Goal: Task Accomplishment & Management: Manage account settings

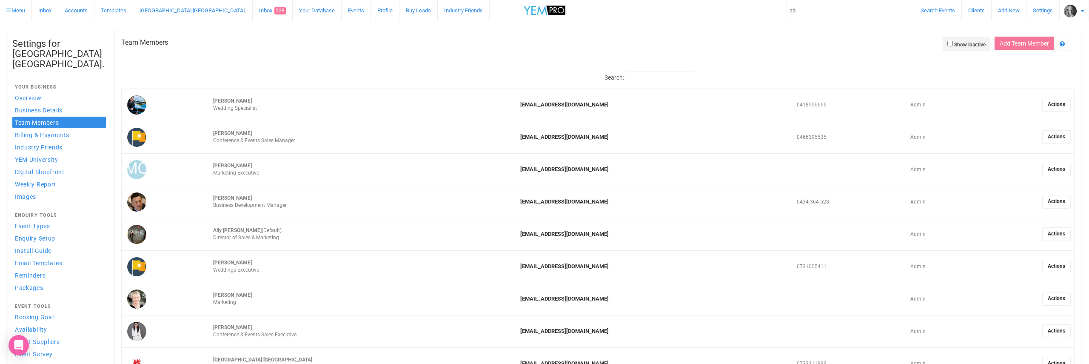
type input "a"
click at [799, 15] on input "text" at bounding box center [851, 10] width 128 height 21
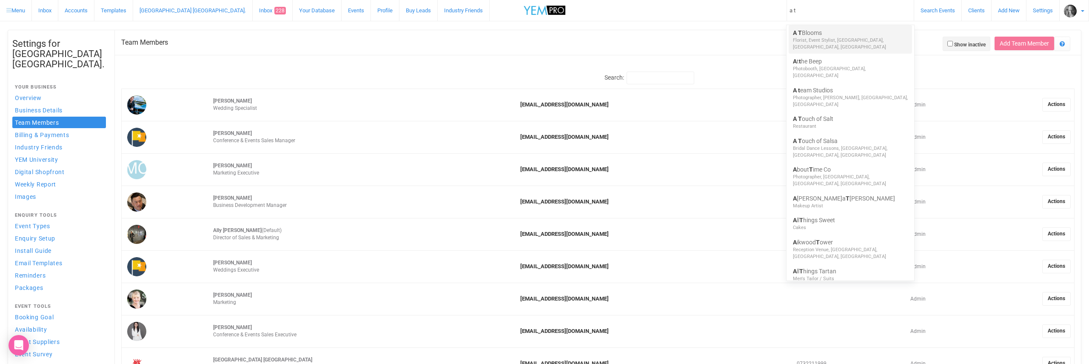
type input "a t"
click at [810, 32] on link "A T Blooms" at bounding box center [850, 33] width 115 height 9
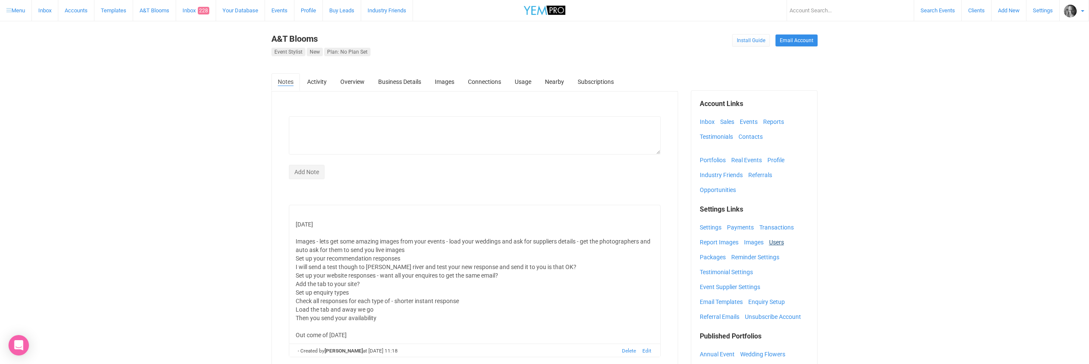
click at [778, 240] on link "Users" at bounding box center [778, 242] width 19 height 13
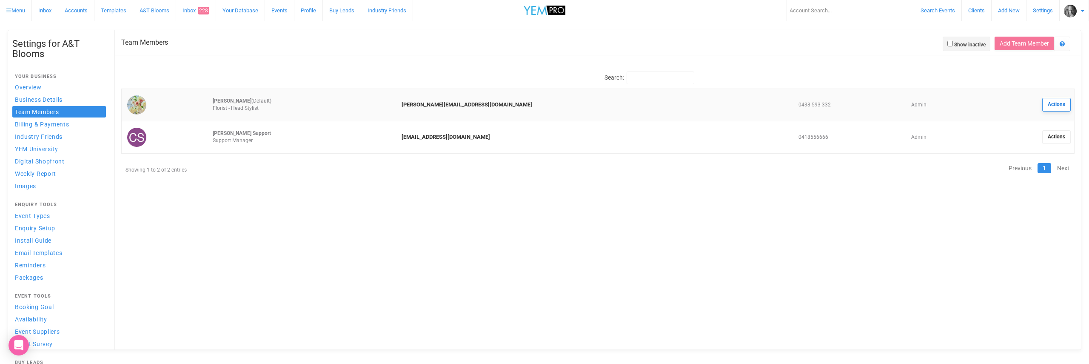
click at [1056, 102] on link "Actions" at bounding box center [1057, 105] width 29 height 14
click at [977, 166] on link "Magic login link" at bounding box center [1022, 167] width 91 height 17
click at [1017, 143] on link "Confirm" at bounding box center [1018, 143] width 26 height 12
